Goal: Information Seeking & Learning: Learn about a topic

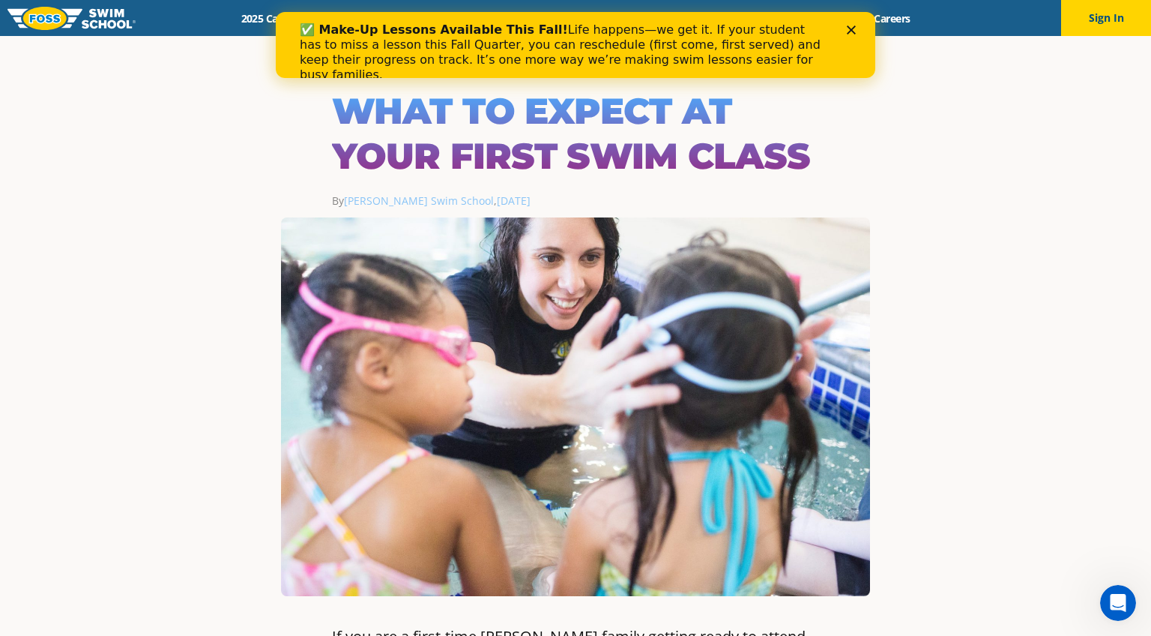
click at [852, 25] on icon "Close" at bounding box center [851, 29] width 9 height 9
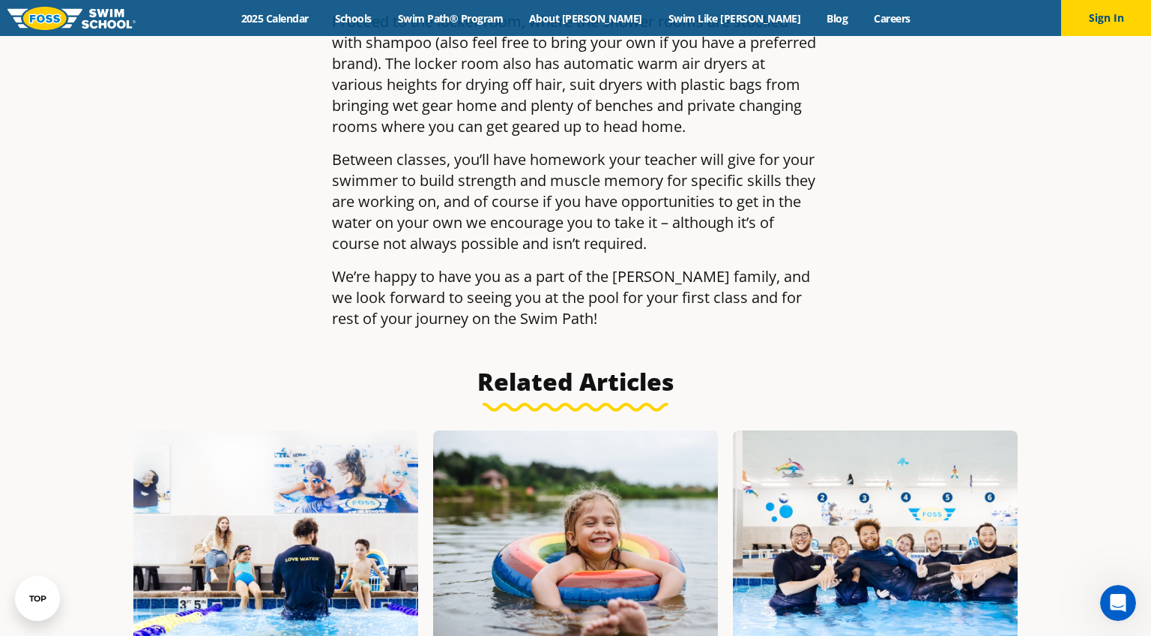
scroll to position [2188, 0]
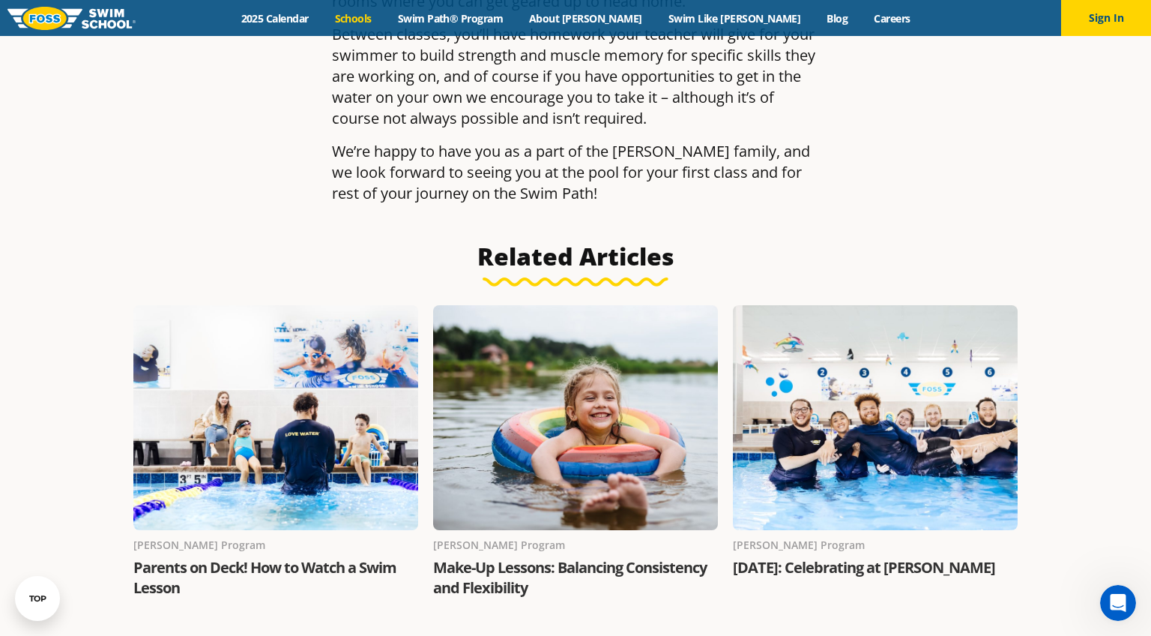
click at [384, 18] on link "Schools" at bounding box center [353, 18] width 63 height 14
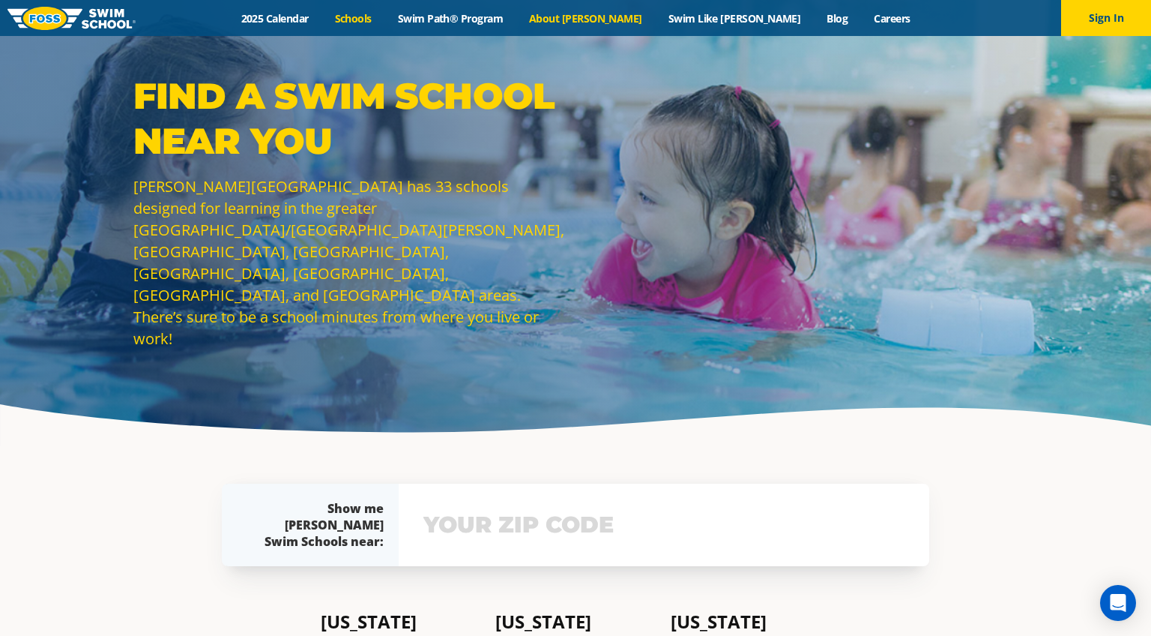
click at [630, 14] on link "About [PERSON_NAME]" at bounding box center [585, 18] width 139 height 14
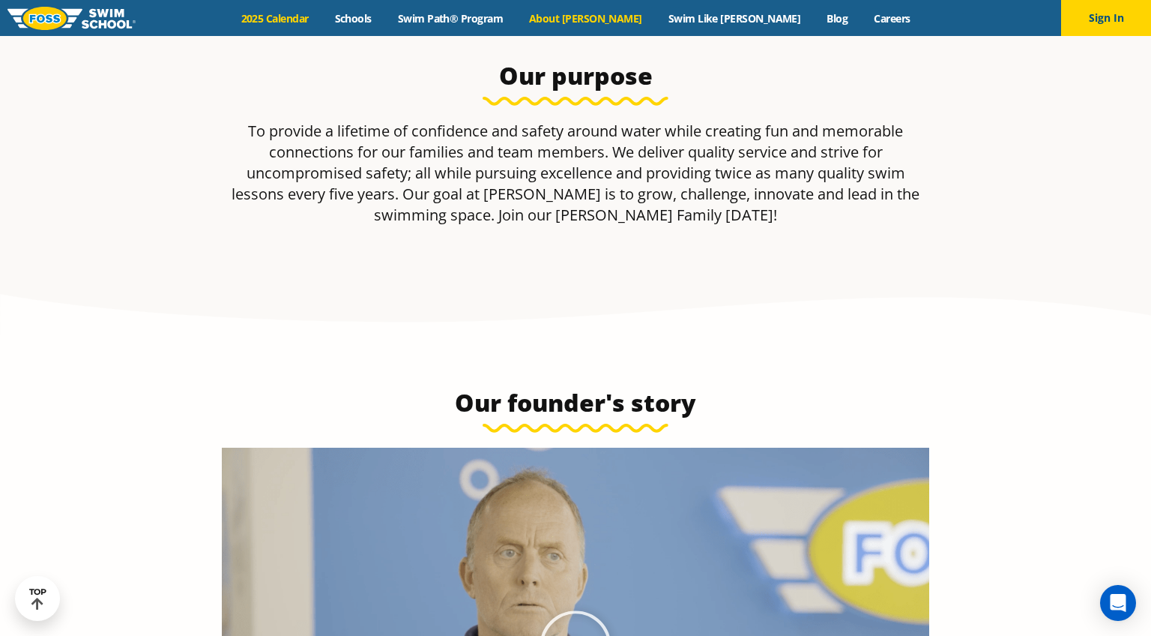
click at [322, 13] on link "2025 Calendar" at bounding box center [275, 18] width 94 height 14
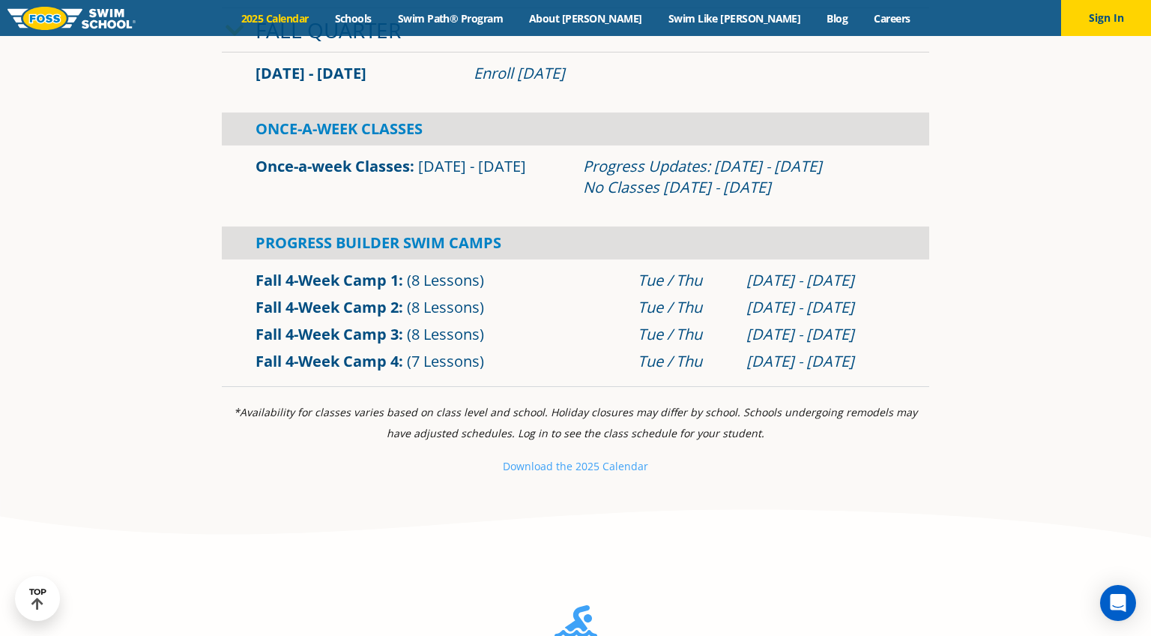
scroll to position [616, 0]
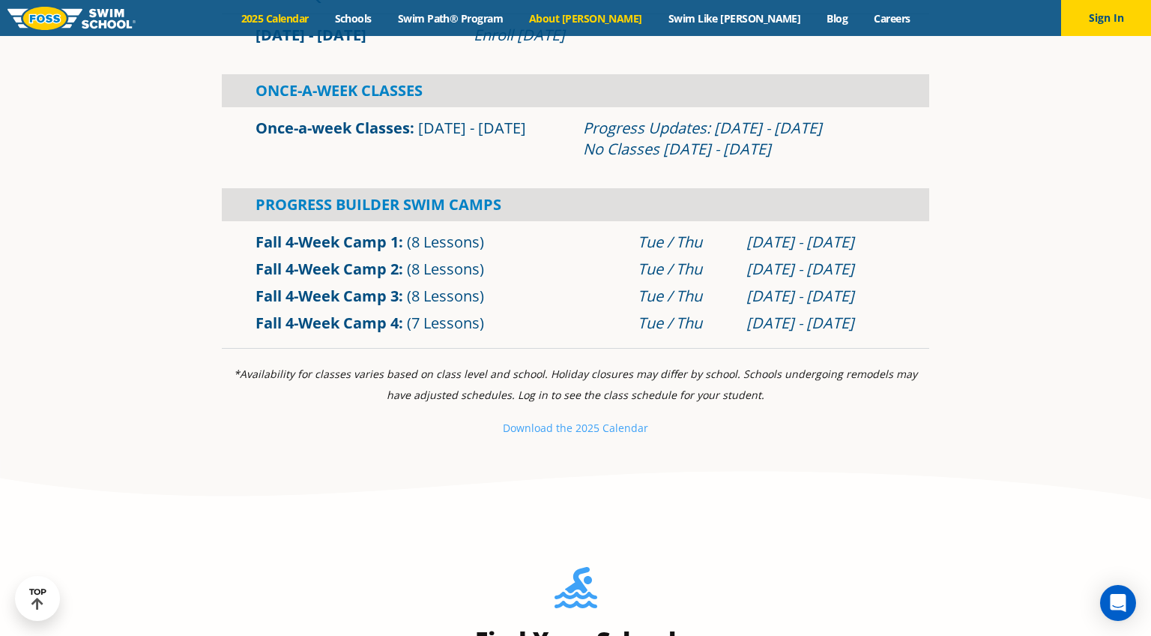
click at [609, 19] on link "About [PERSON_NAME]" at bounding box center [585, 18] width 139 height 14
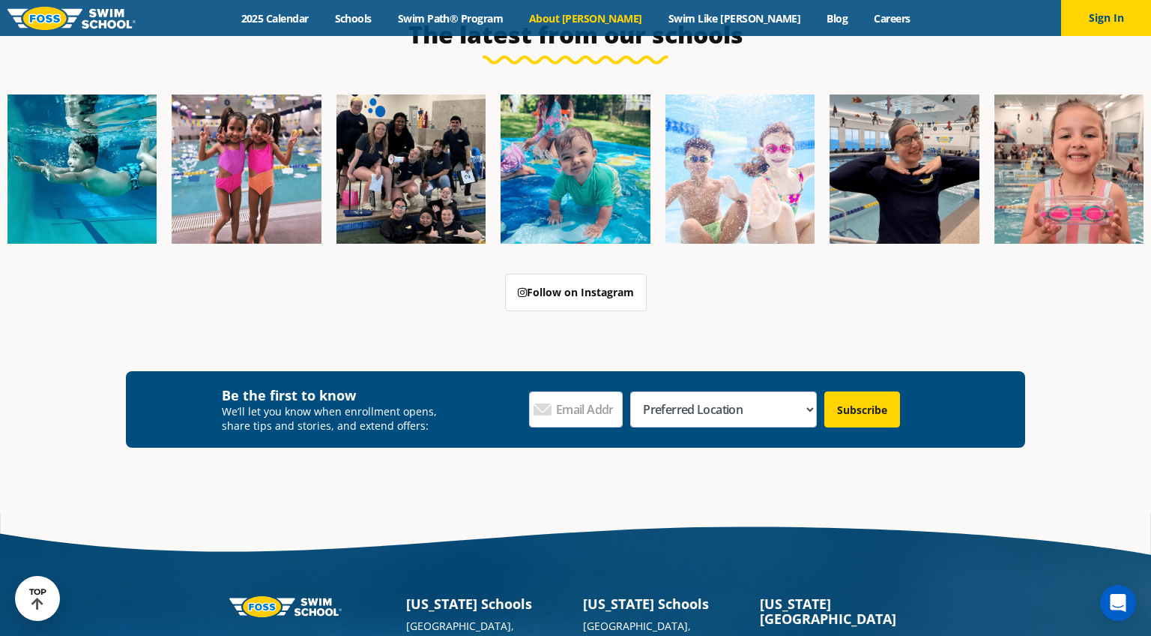
scroll to position [3958, 0]
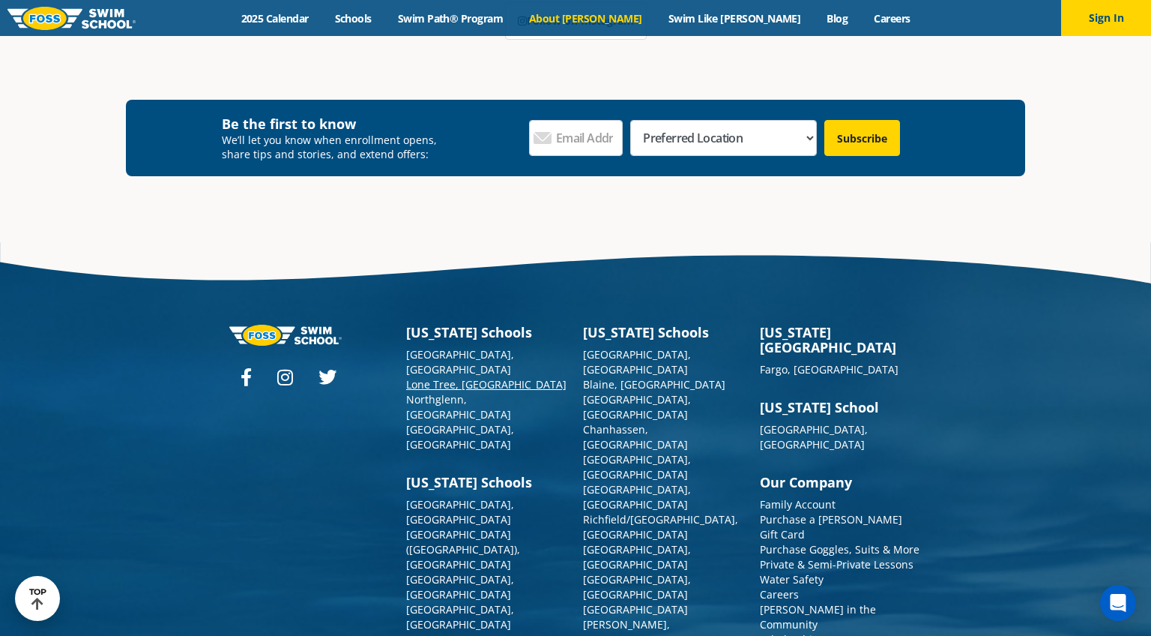
click at [459, 377] on link "Lone Tree, [GEOGRAPHIC_DATA]" at bounding box center [486, 384] width 160 height 14
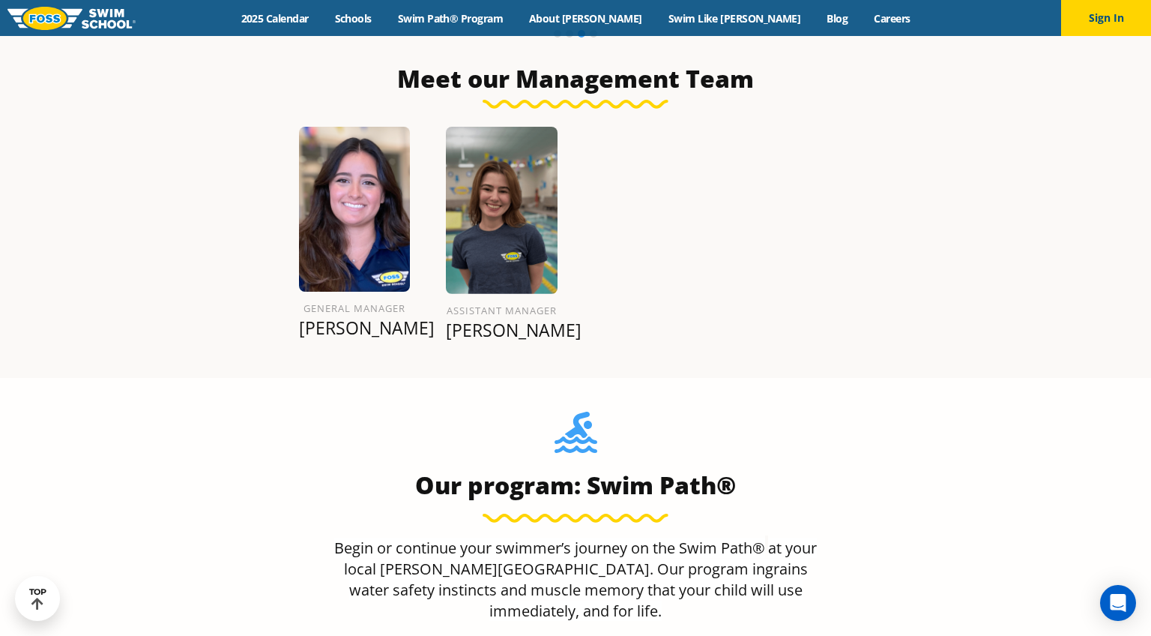
scroll to position [2021, 0]
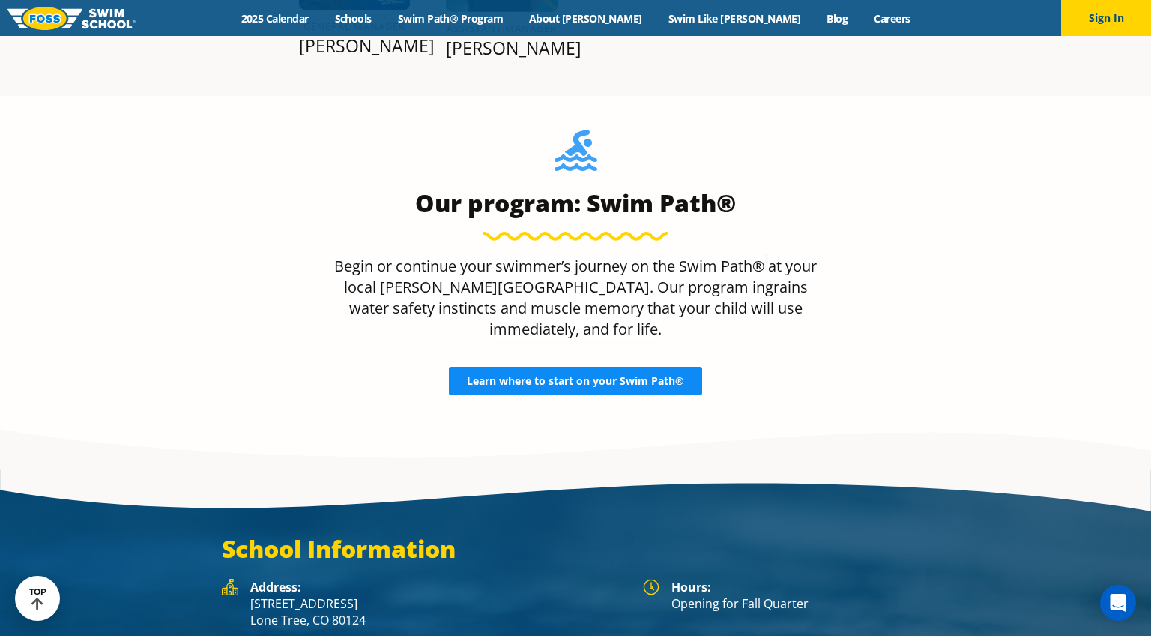
click at [661, 375] on span "Learn where to start on your Swim Path®" at bounding box center [575, 380] width 217 height 10
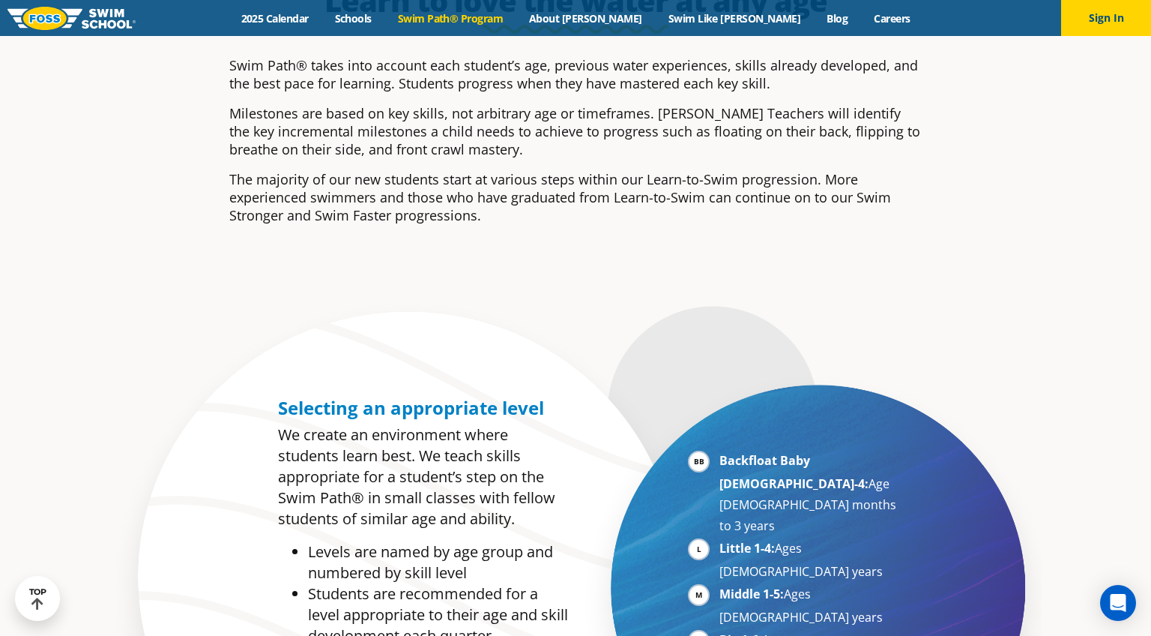
scroll to position [698, 0]
